Goal: Task Accomplishment & Management: Complete application form

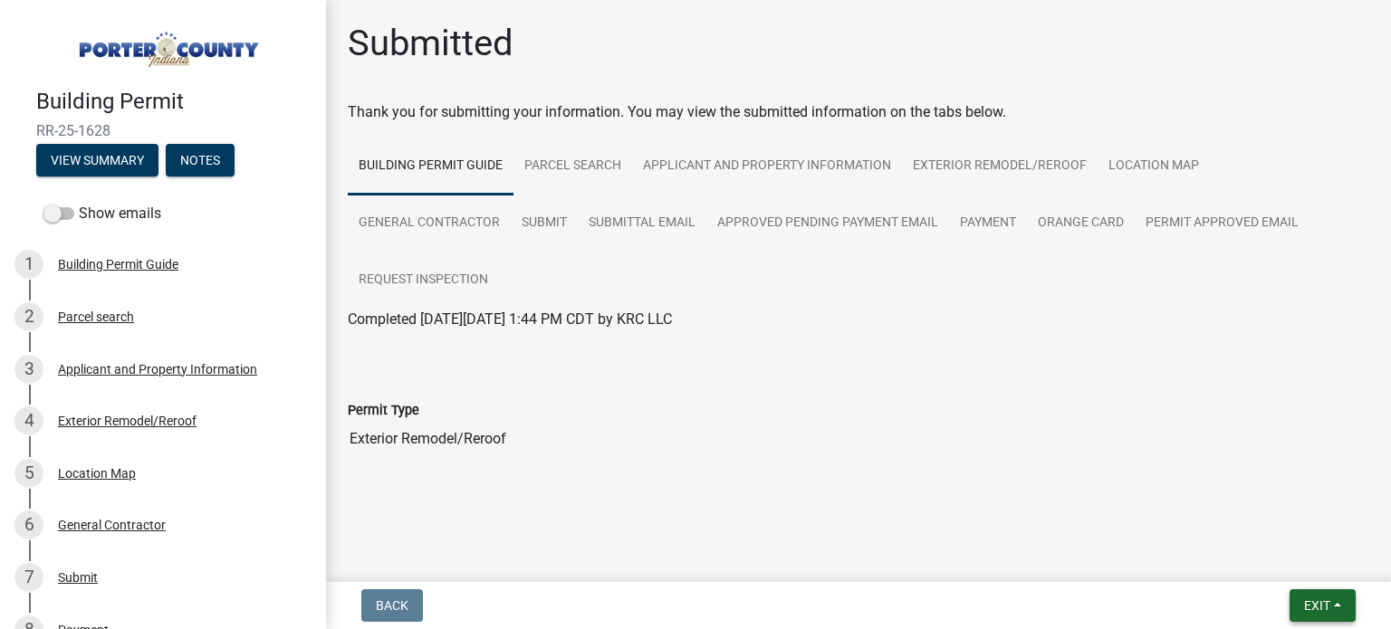
click at [1325, 599] on span "Exit" at bounding box center [1317, 605] width 26 height 14
click at [1275, 555] on button "Save & Exit" at bounding box center [1283, 558] width 145 height 43
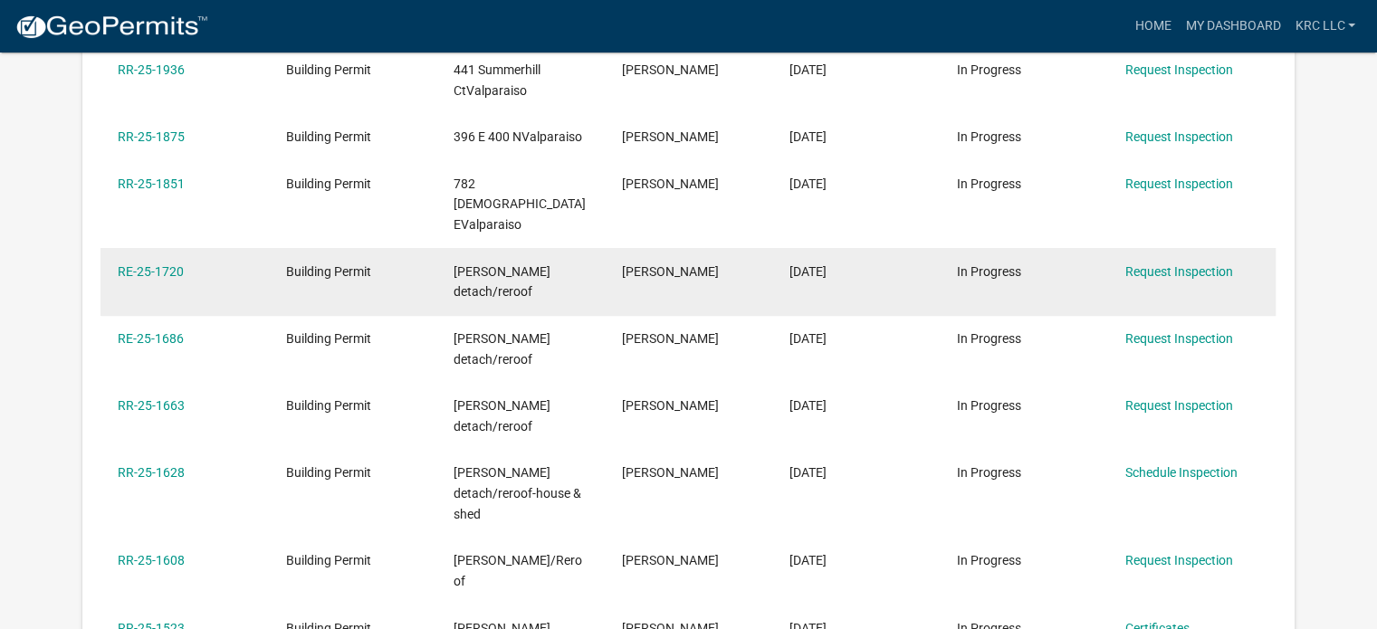
scroll to position [453, 0]
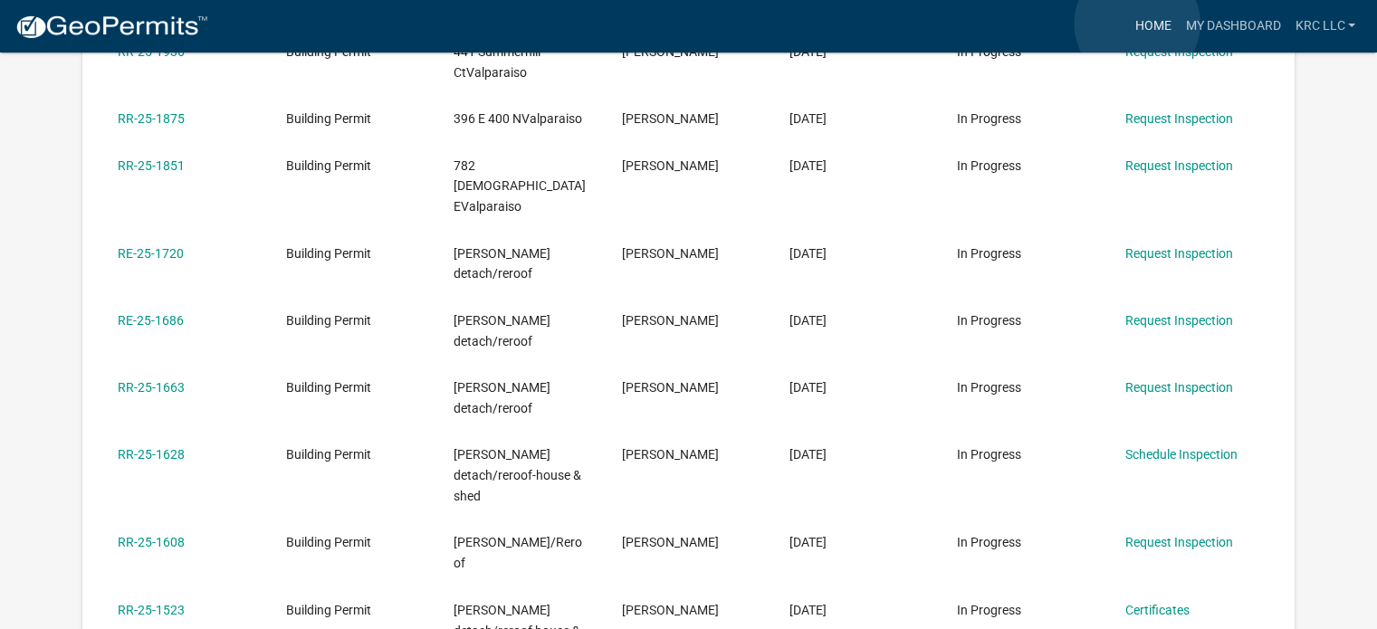
click at [1138, 24] on link "Home" at bounding box center [1152, 26] width 51 height 34
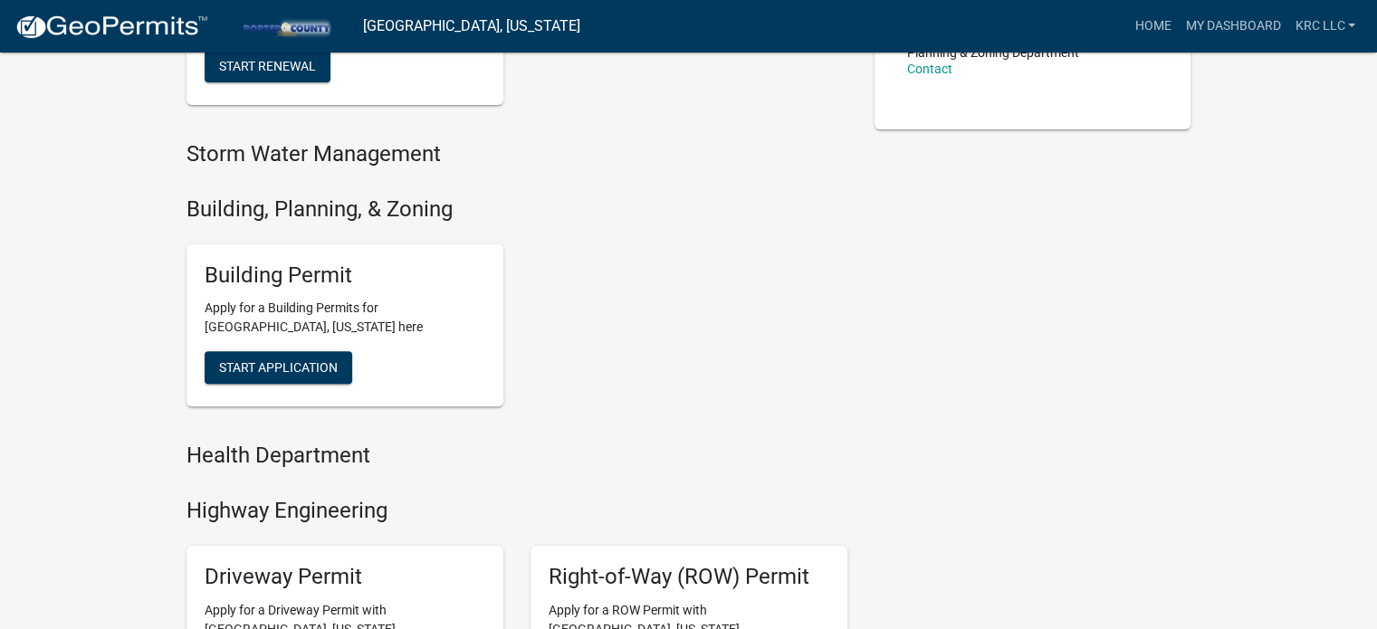
scroll to position [724, 0]
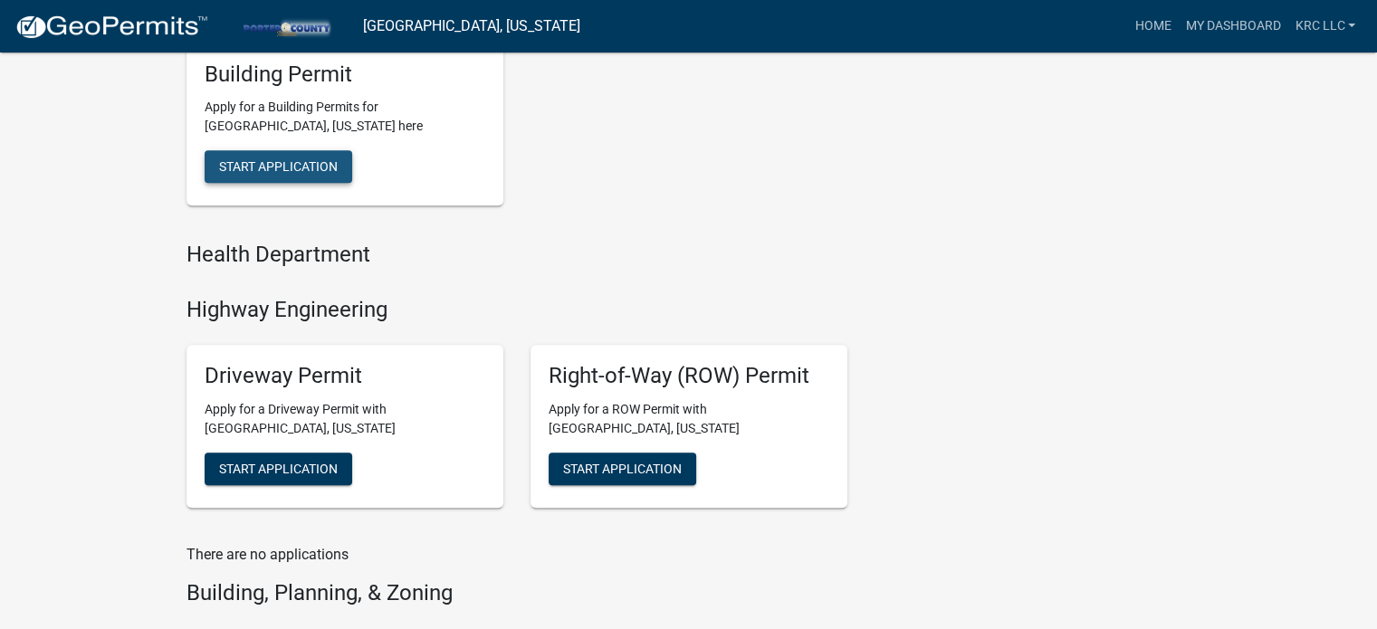
click at [258, 159] on span "Start Application" at bounding box center [278, 166] width 119 height 14
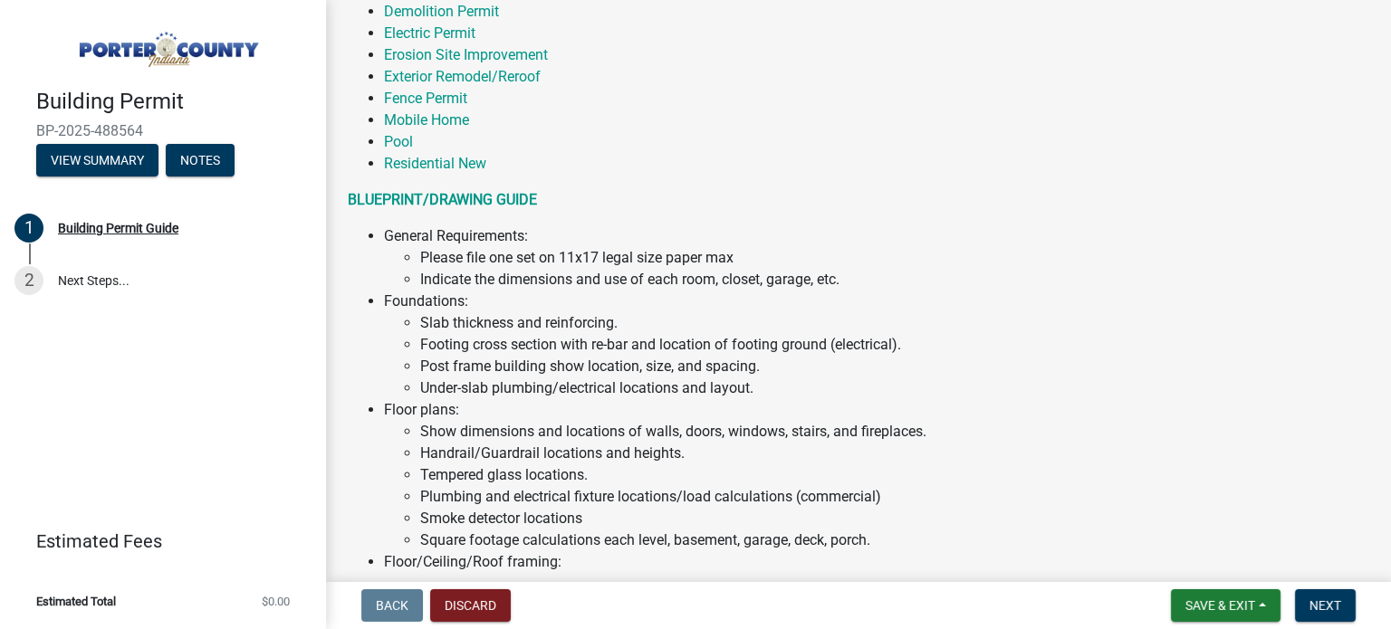
scroll to position [362, 0]
